Goal: Task Accomplishment & Management: Use online tool/utility

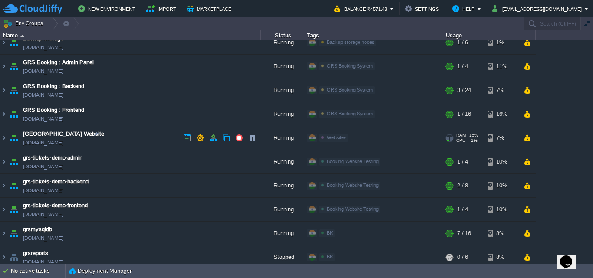
scroll to position [16, 0]
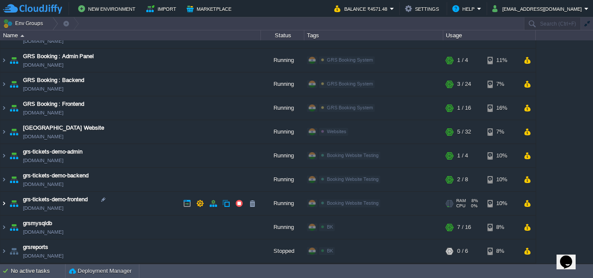
click at [3, 206] on img at bounding box center [3, 203] width 7 height 23
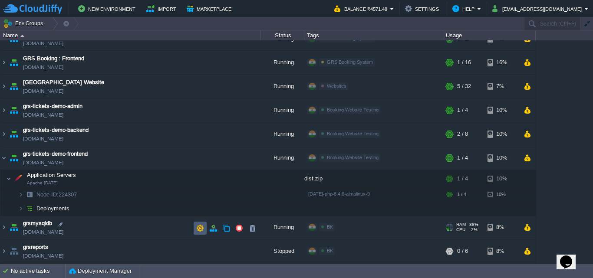
scroll to position [61, 0]
click at [226, 211] on button "button" at bounding box center [226, 208] width 8 height 8
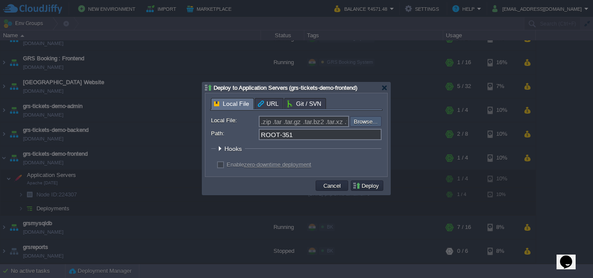
click at [358, 119] on input "file" at bounding box center [327, 121] width 110 height 10
type input "C:\fakepath\dist (3).zip"
type input "dist (3).zip"
click at [337, 139] on input "ROOT-351" at bounding box center [320, 134] width 123 height 11
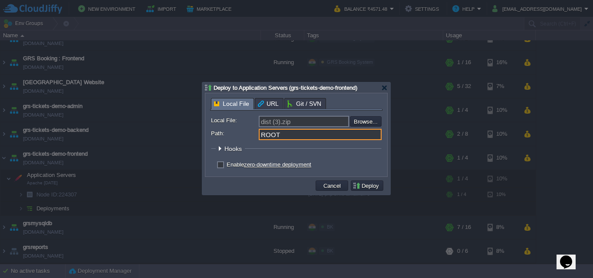
type input "ROOT"
click at [227, 166] on label "Enable zero-downtime deployment" at bounding box center [268, 164] width 85 height 7
click at [222, 166] on input "checkbox" at bounding box center [219, 166] width 6 height 6
checkbox input "true"
type input "ROOT"
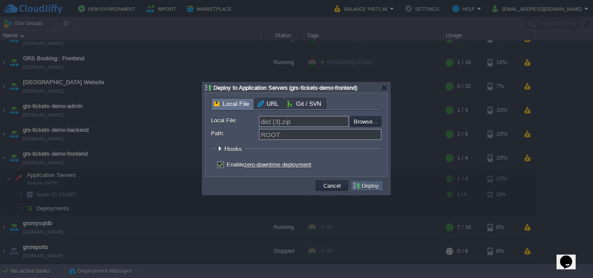
click at [366, 190] on button "Deploy" at bounding box center [366, 186] width 29 height 8
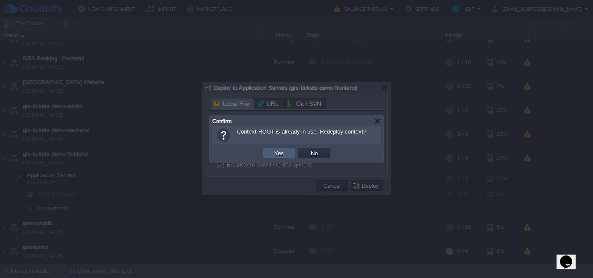
click at [291, 154] on td "Yes" at bounding box center [278, 153] width 33 height 10
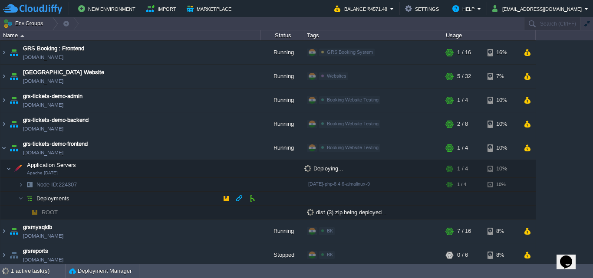
scroll to position [75, 0]
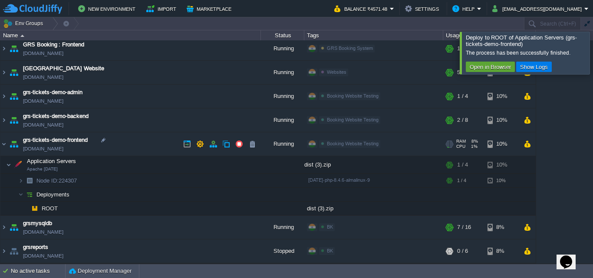
click at [63, 152] on link "[DOMAIN_NAME]" at bounding box center [43, 148] width 40 height 9
